Goal: Task Accomplishment & Management: Manage account settings

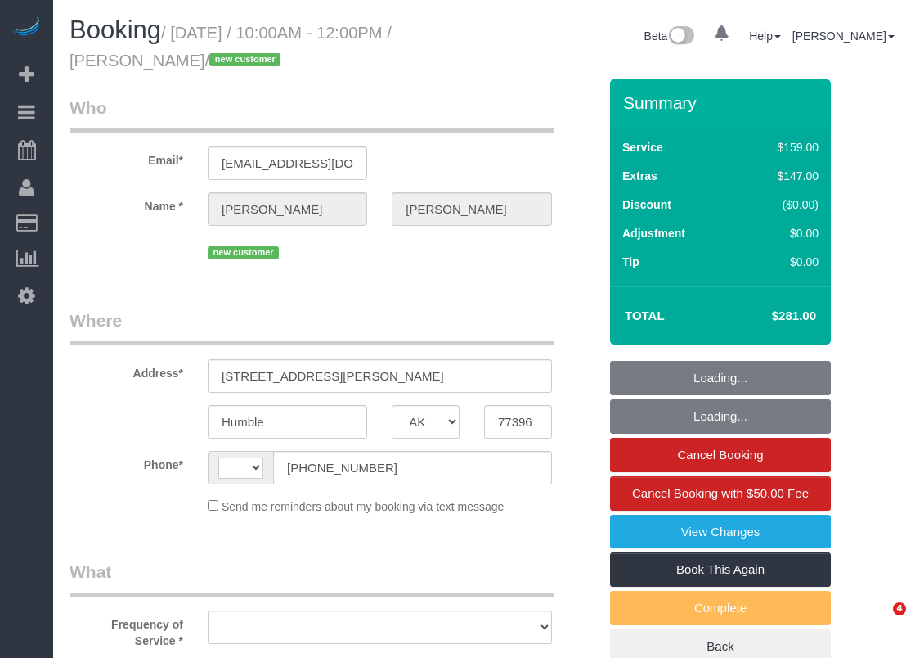
select select "[GEOGRAPHIC_DATA]"
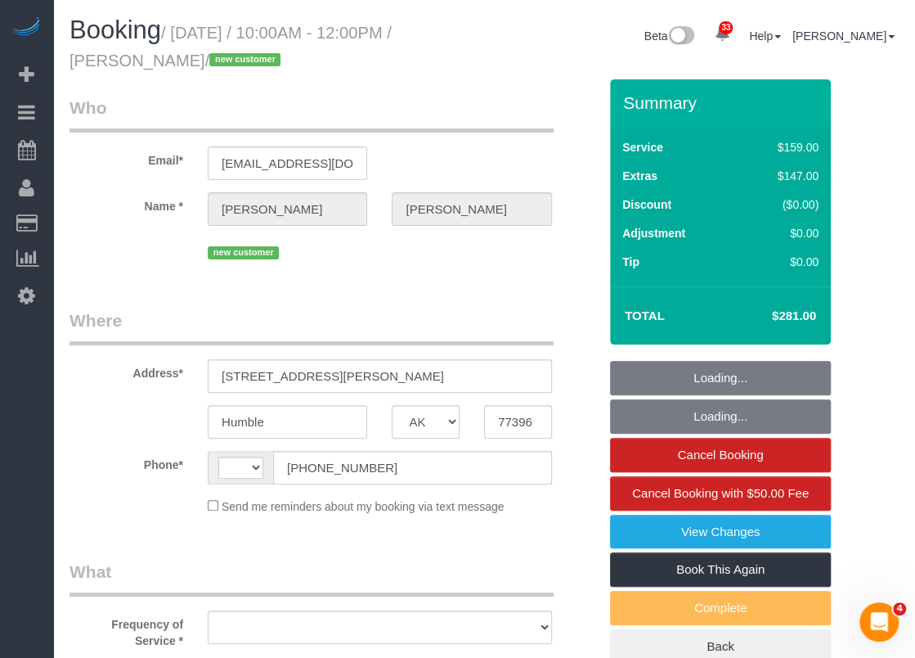
select select "string:[GEOGRAPHIC_DATA]"
select select "object:820"
select select "string:fspay-1612162e-5ca9-4798-b4f1-1166011842cc"
select select "object:826"
select select "spot1"
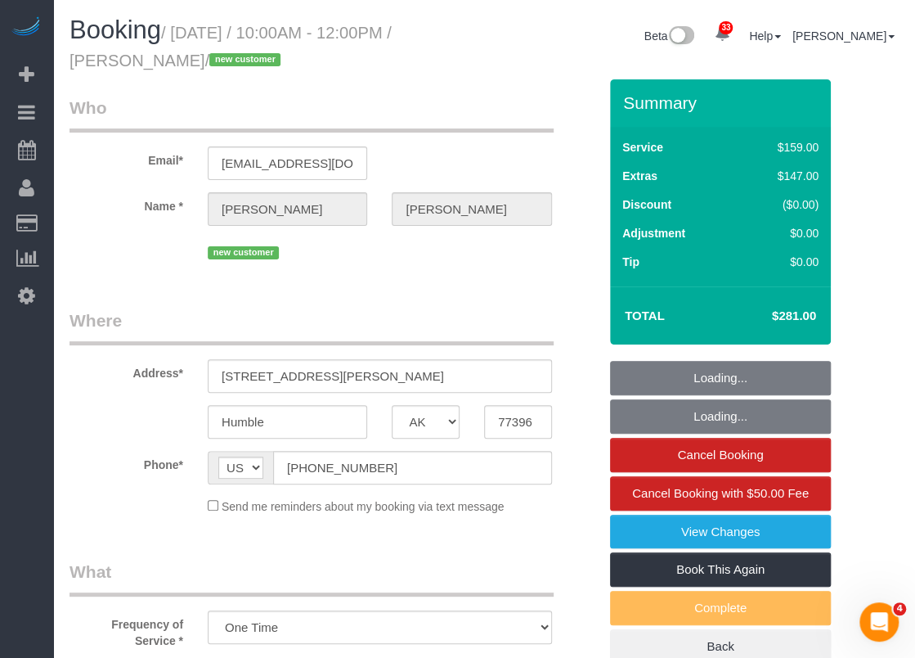
select select "3"
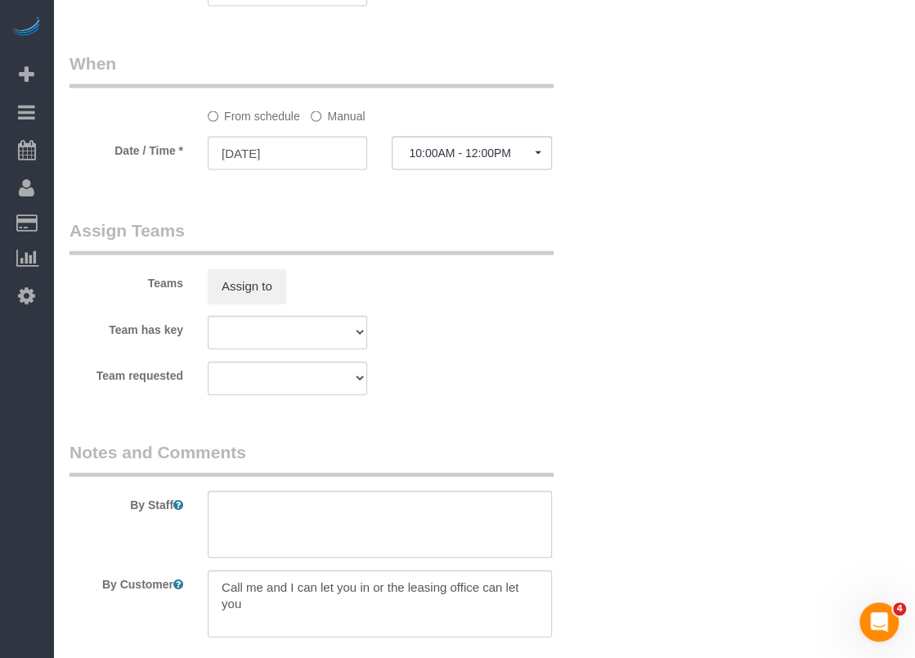
scroll to position [1702, 0]
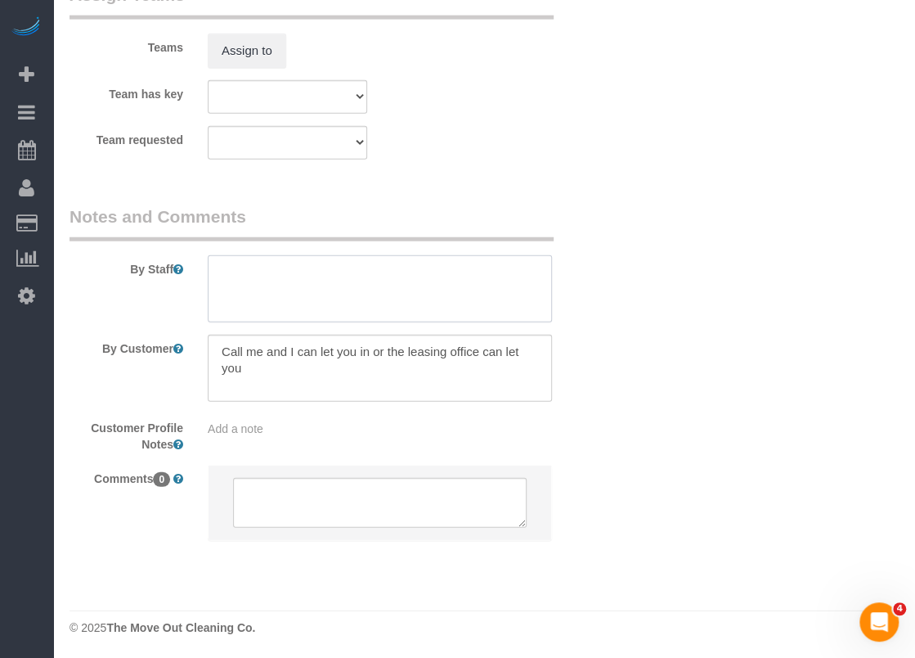
click at [418, 281] on textarea at bounding box center [380, 288] width 344 height 67
paste textarea "gate code 4107"
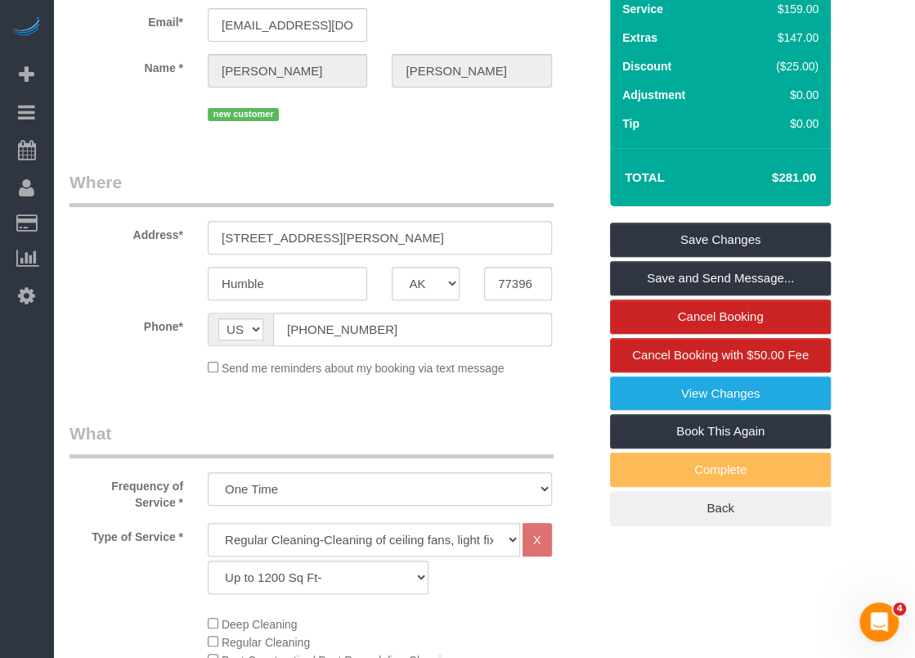
scroll to position [65, 0]
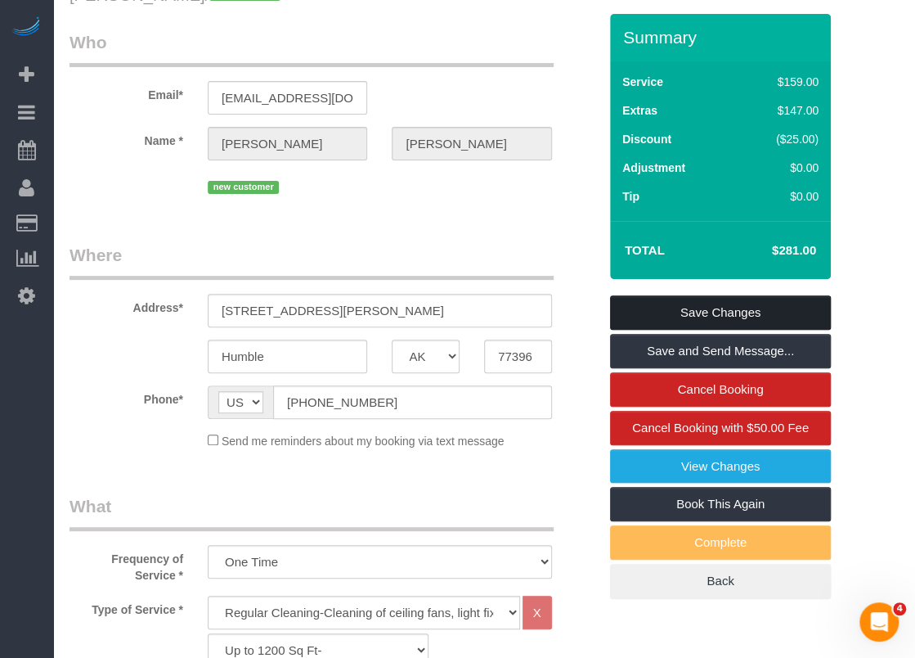
type textarea "gate code 4107"
click at [757, 312] on link "Save Changes" at bounding box center [720, 312] width 221 height 34
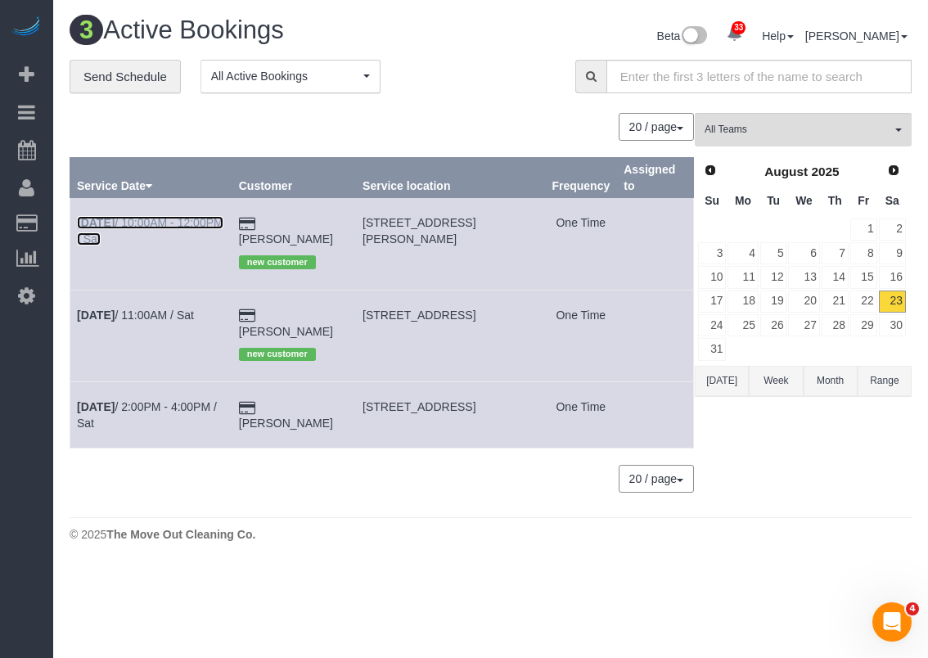
click at [137, 233] on link "[DATE] 10:00AM - 12:00PM / Sat" at bounding box center [150, 230] width 146 height 29
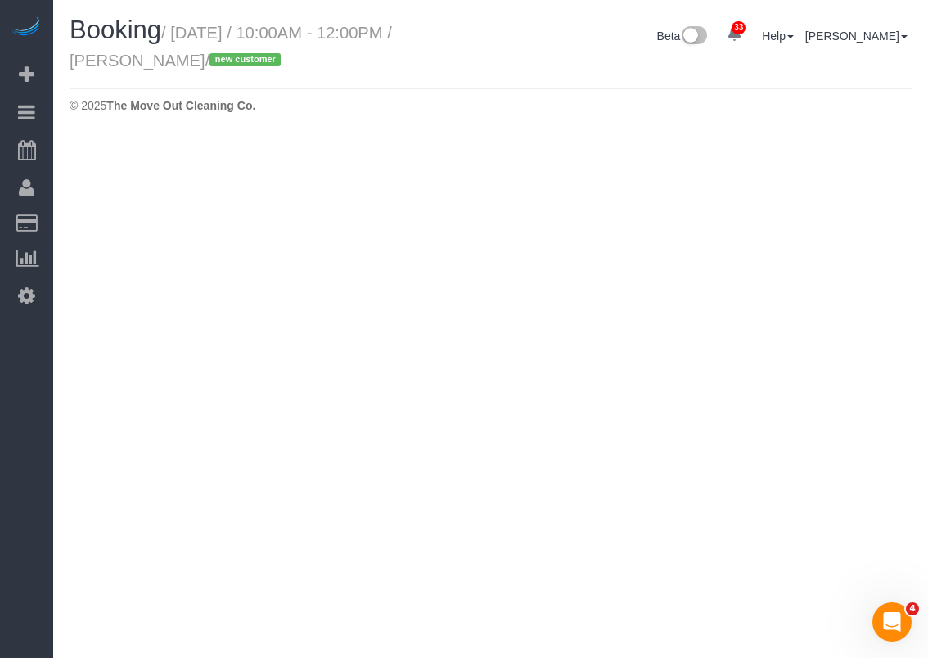
select select "[GEOGRAPHIC_DATA]"
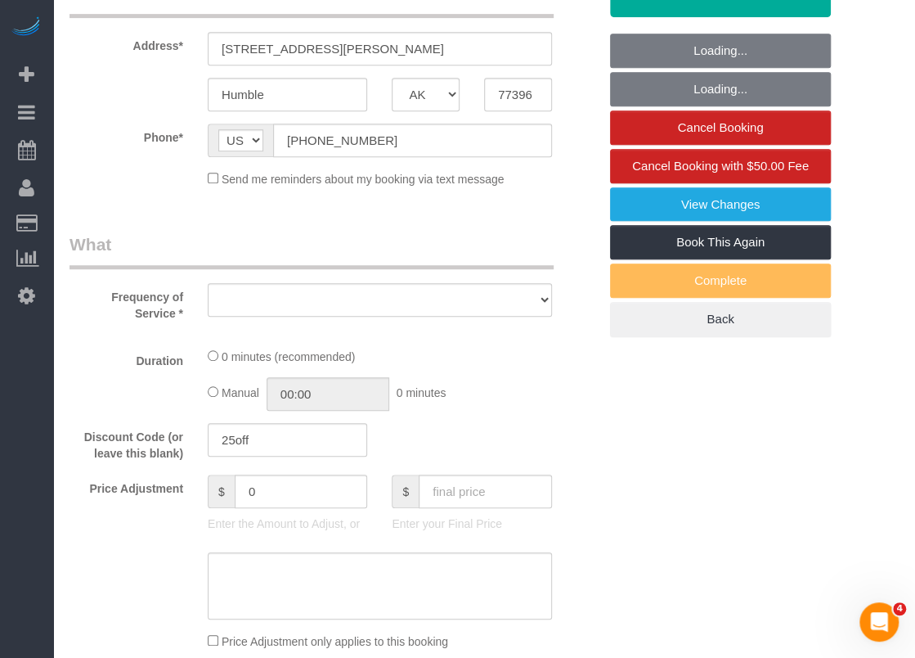
select select "object:1342"
select select "string:fspay-1612162e-5ca9-4798-b4f1-1166011842cc"
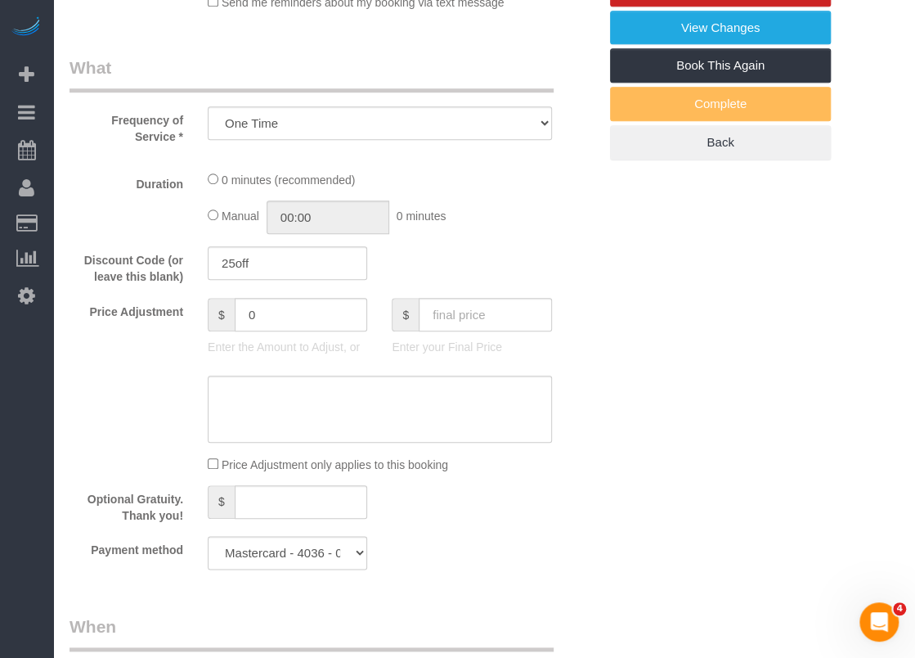
select select "3"
select select "spot22"
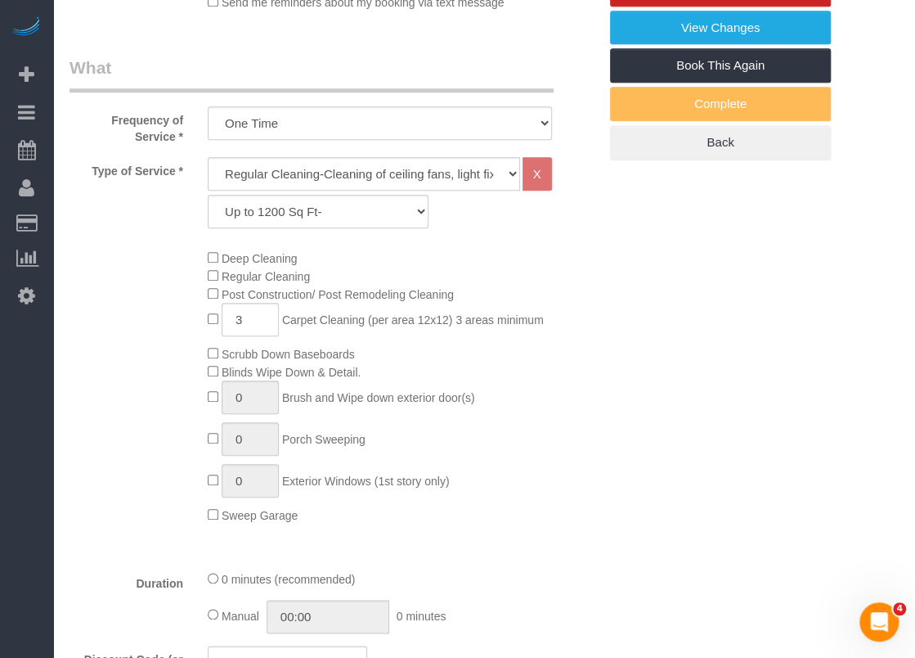
select select "object:1417"
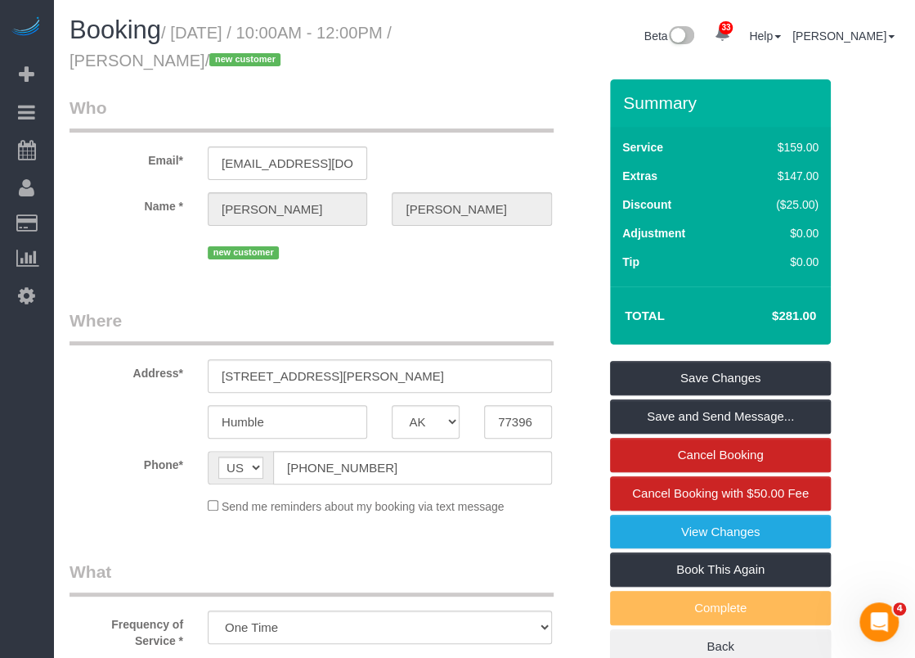
scroll to position [245, 0]
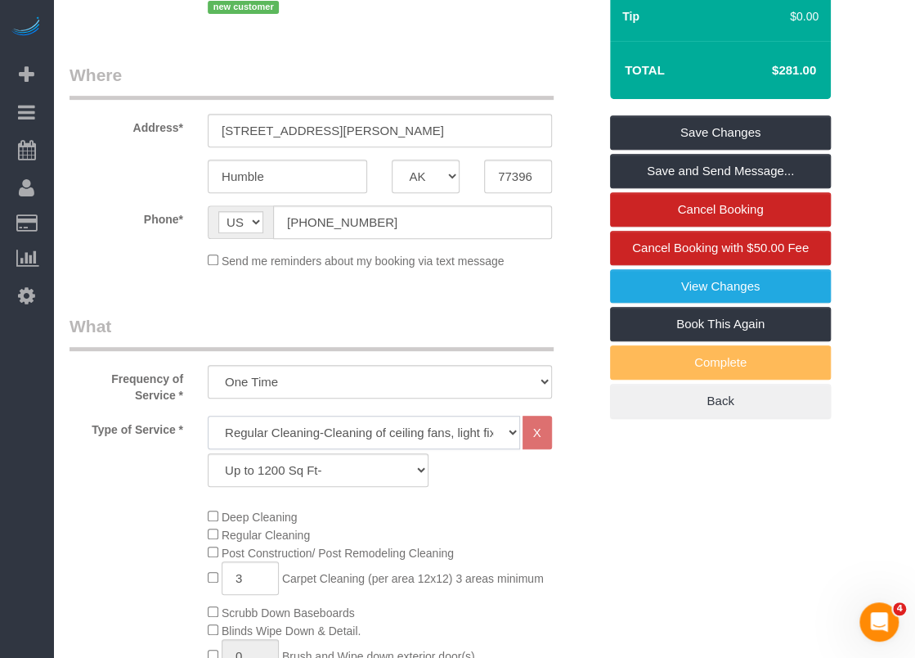
click at [272, 439] on select "Regular Cleaning-Cleaning of ceiling fans, light fixtures, windowsills, dust ba…" at bounding box center [364, 433] width 312 height 34
click at [244, 512] on span "Deep Cleaning" at bounding box center [260, 516] width 76 height 13
click at [252, 436] on select "Regular Cleaning-Cleaning of ceiling fans, light fixtures, windowsills, dust ba…" at bounding box center [364, 433] width 312 height 34
select select "4"
click at [208, 416] on select "Regular Cleaning-Cleaning of ceiling fans, light fixtures, windowsills, dust ba…" at bounding box center [364, 433] width 312 height 34
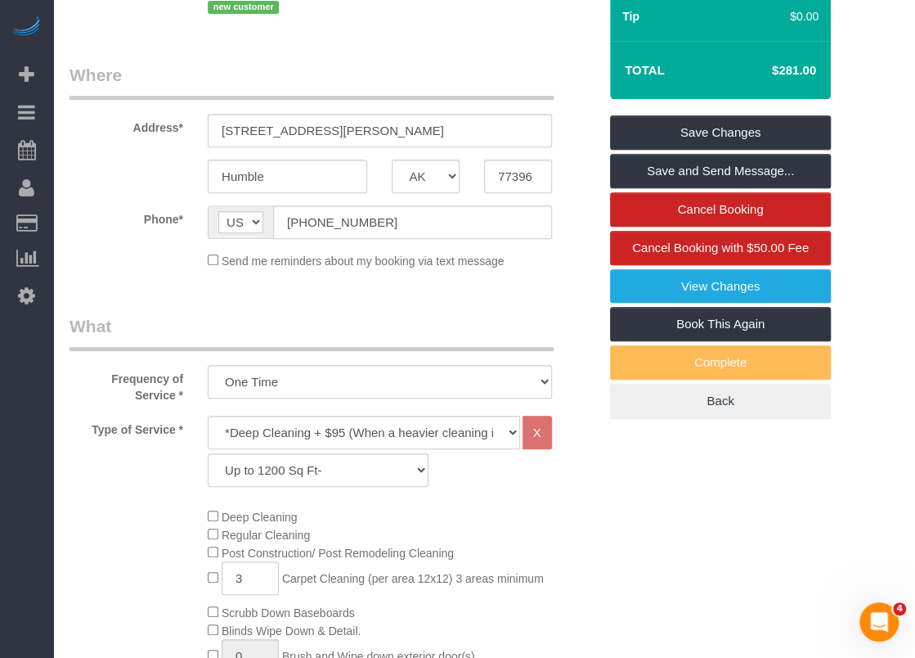
click at [206, 520] on div "Deep Cleaning Regular Cleaning Post Construction/ Post Remodeling Cleaning 3 Ca…" at bounding box center [403, 644] width 415 height 275
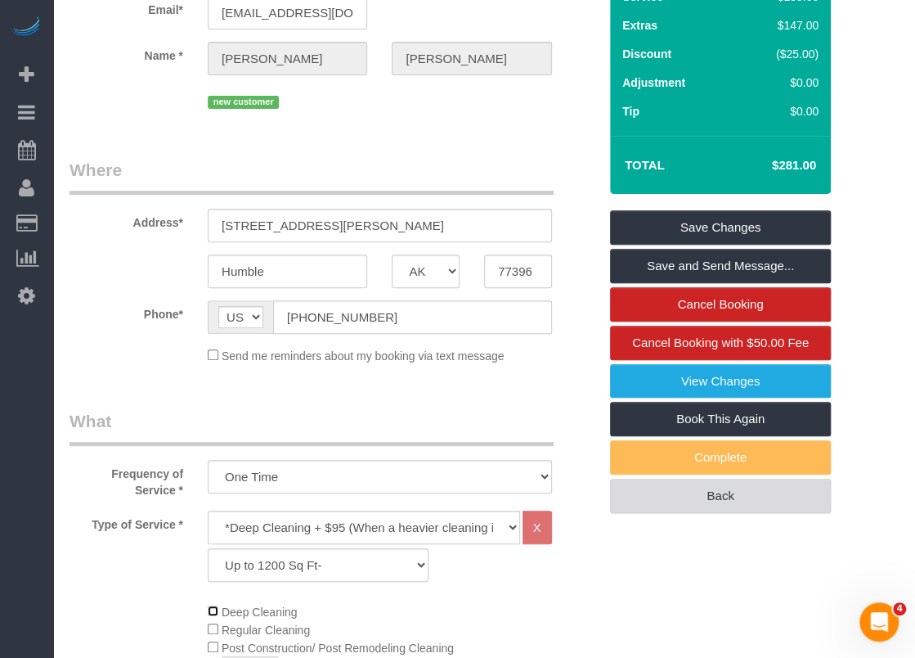
scroll to position [0, 0]
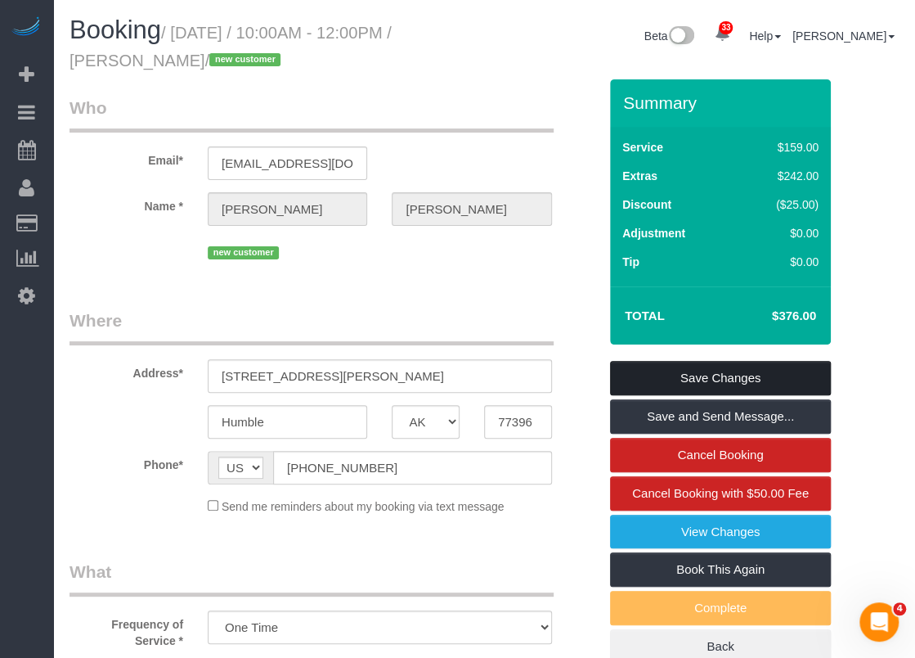
click at [716, 368] on link "Save Changes" at bounding box center [720, 378] width 221 height 34
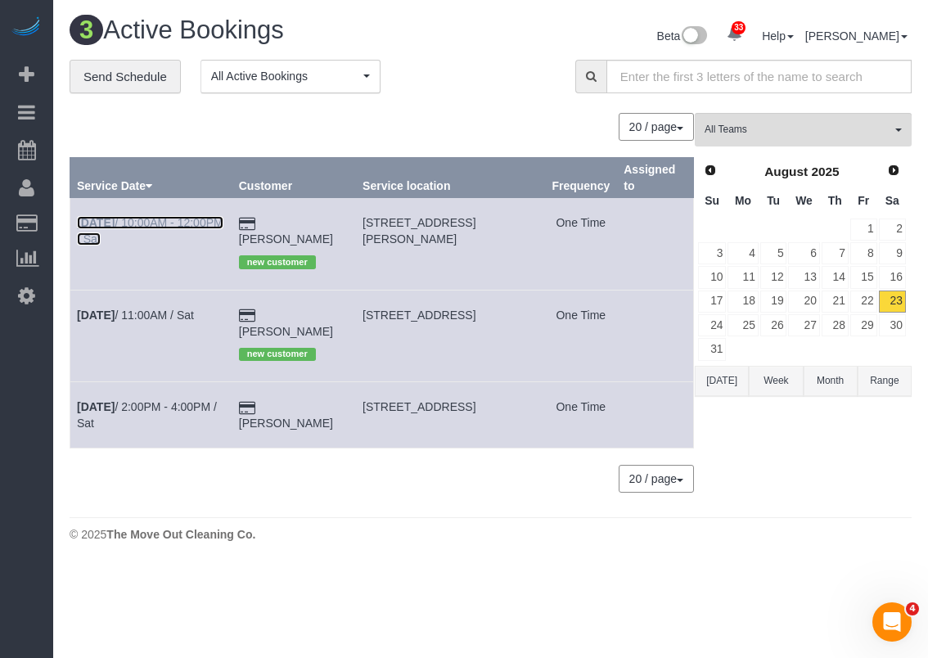
click at [130, 223] on link "[DATE] 10:00AM - 12:00PM / Sat" at bounding box center [150, 230] width 146 height 29
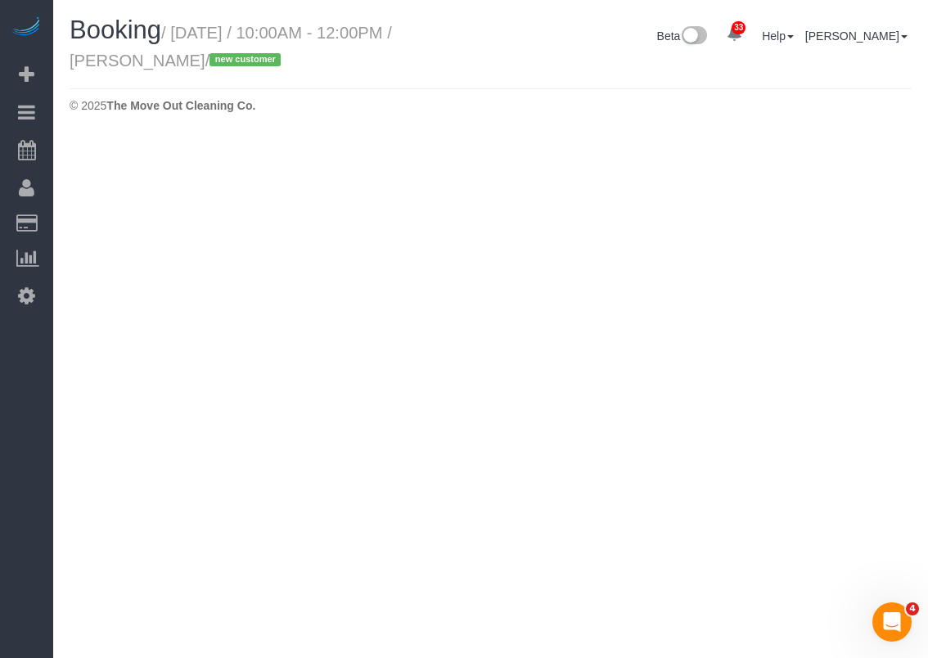
select select "[GEOGRAPHIC_DATA]"
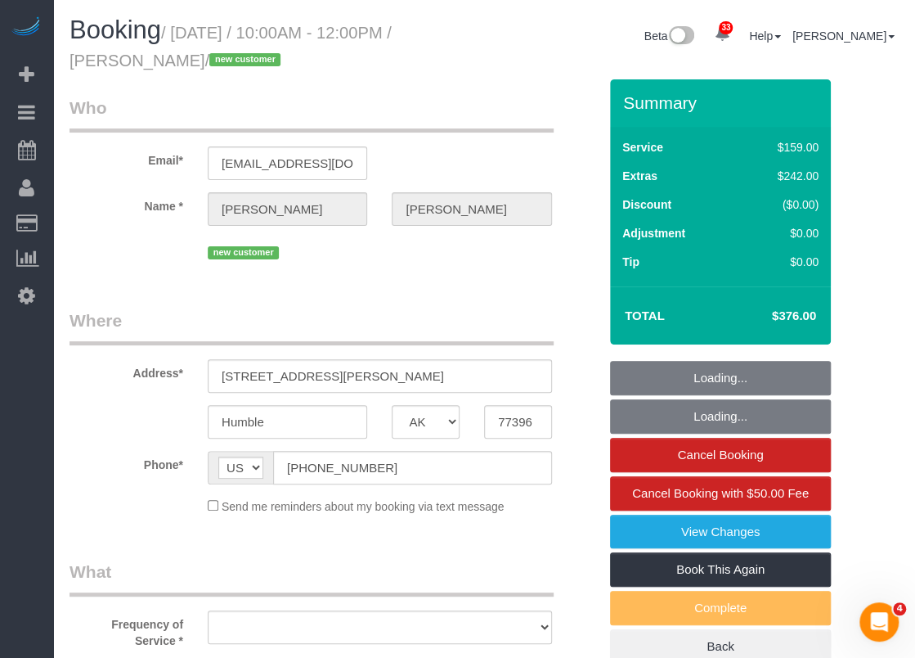
select select "string:fspay-1612162e-5ca9-4798-b4f1-1166011842cc"
select select "object:1881"
select select "spot43"
select select "object:1940"
select select "3"
